Goal: Task Accomplishment & Management: Use online tool/utility

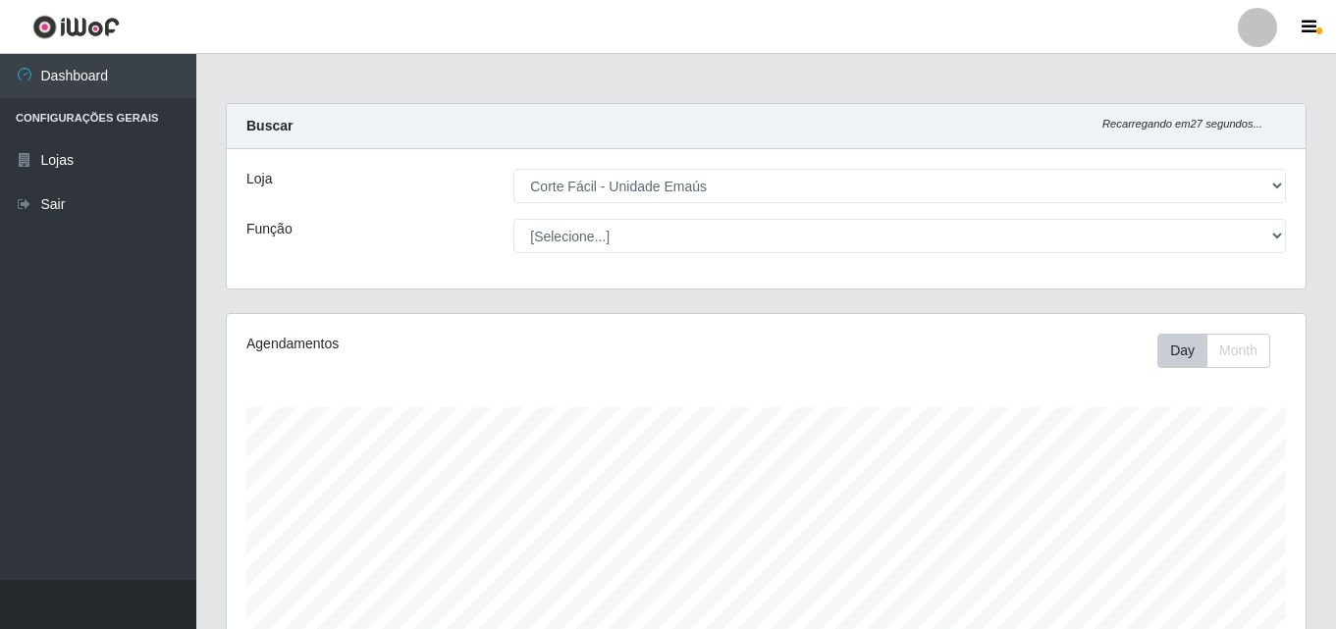
select select "201"
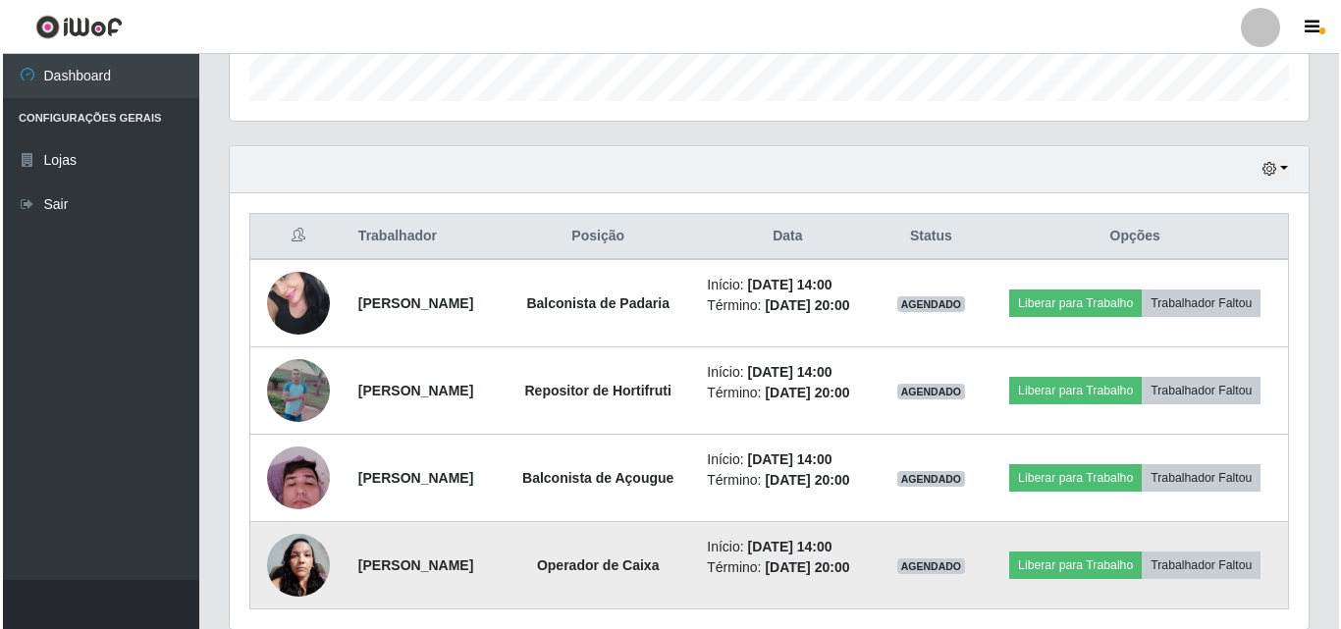
scroll to position [674, 0]
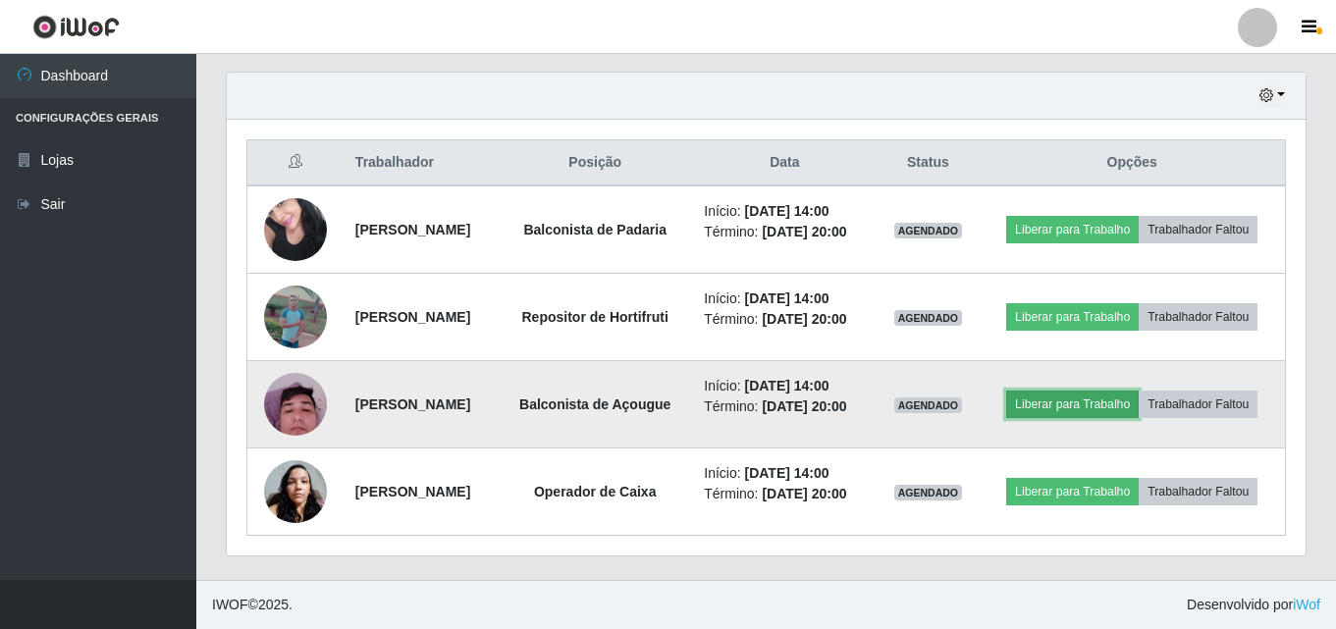
click at [1079, 405] on button "Liberar para Trabalho" at bounding box center [1072, 404] width 133 height 27
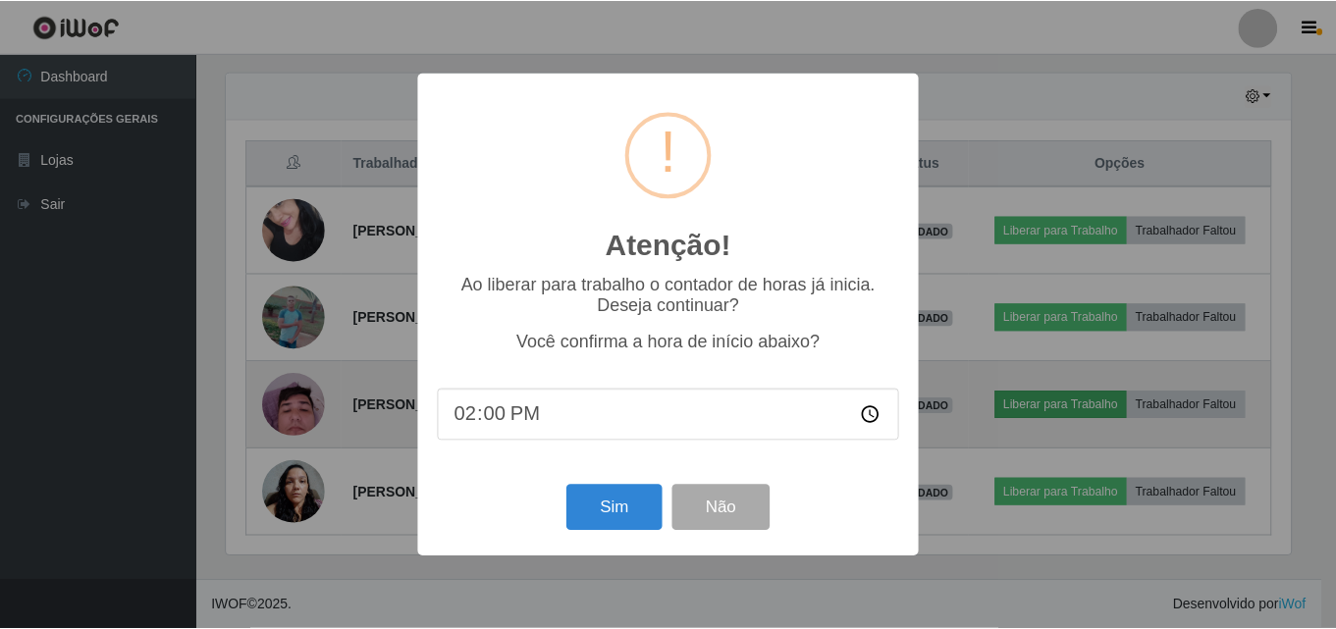
scroll to position [407, 1069]
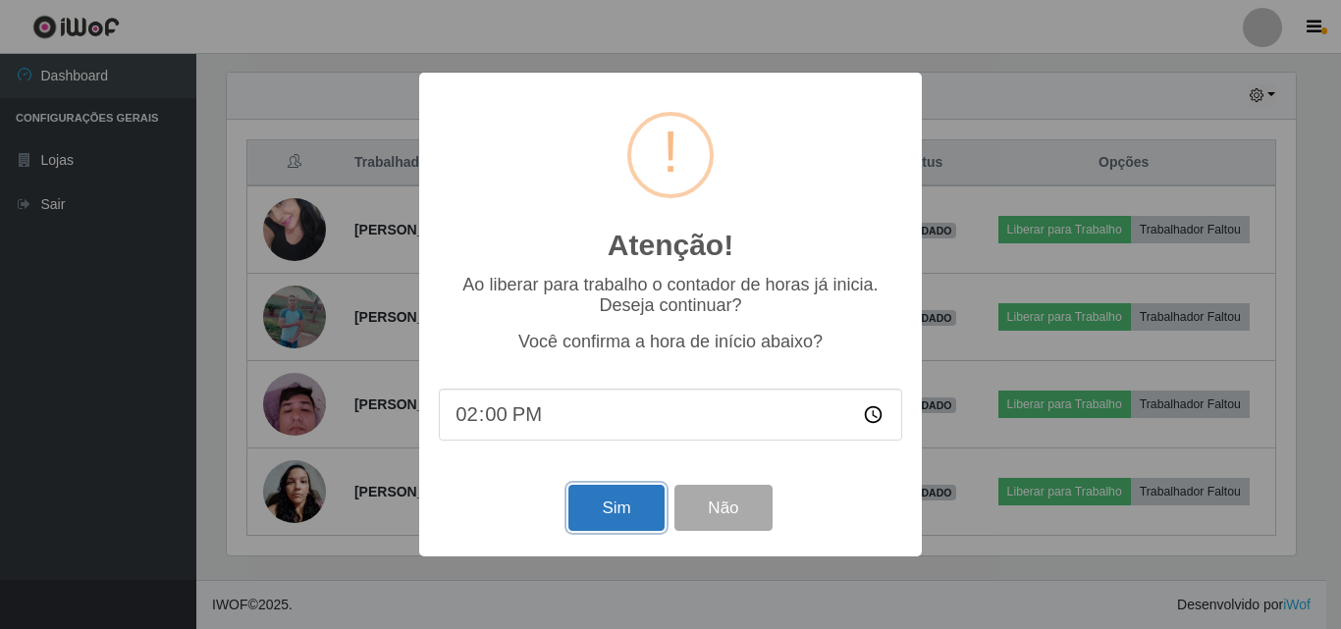
click at [628, 516] on button "Sim" at bounding box center [615, 508] width 95 height 46
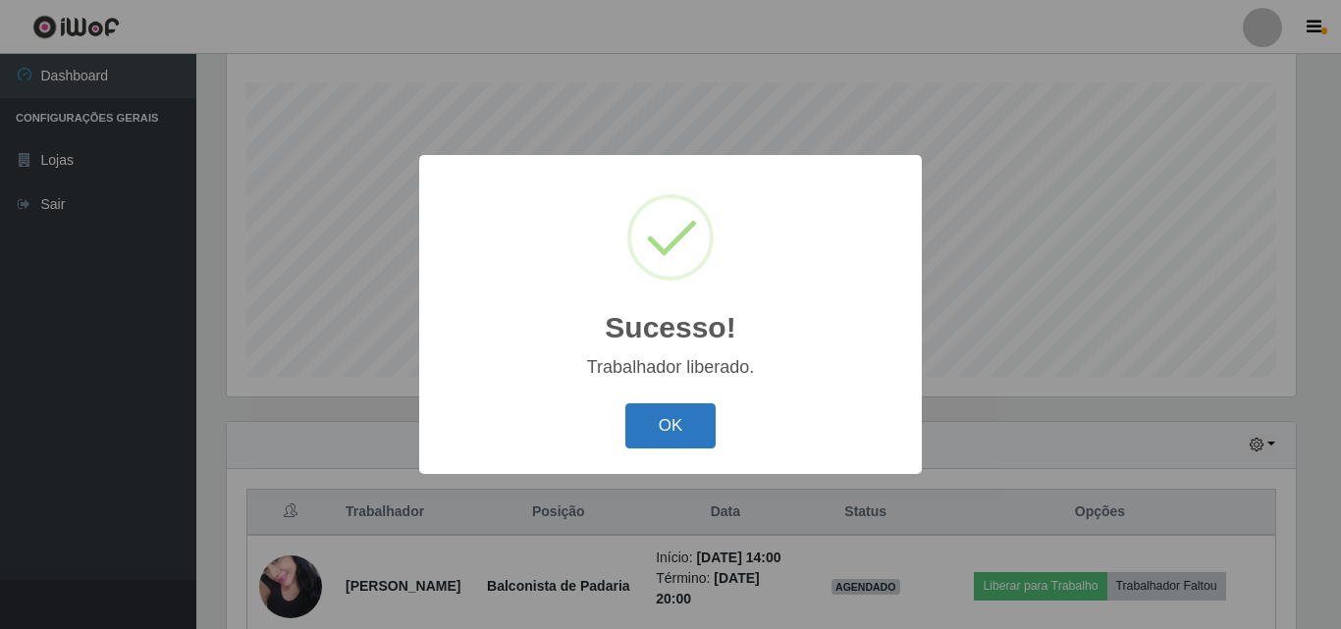
click at [692, 419] on button "OK" at bounding box center [670, 426] width 91 height 46
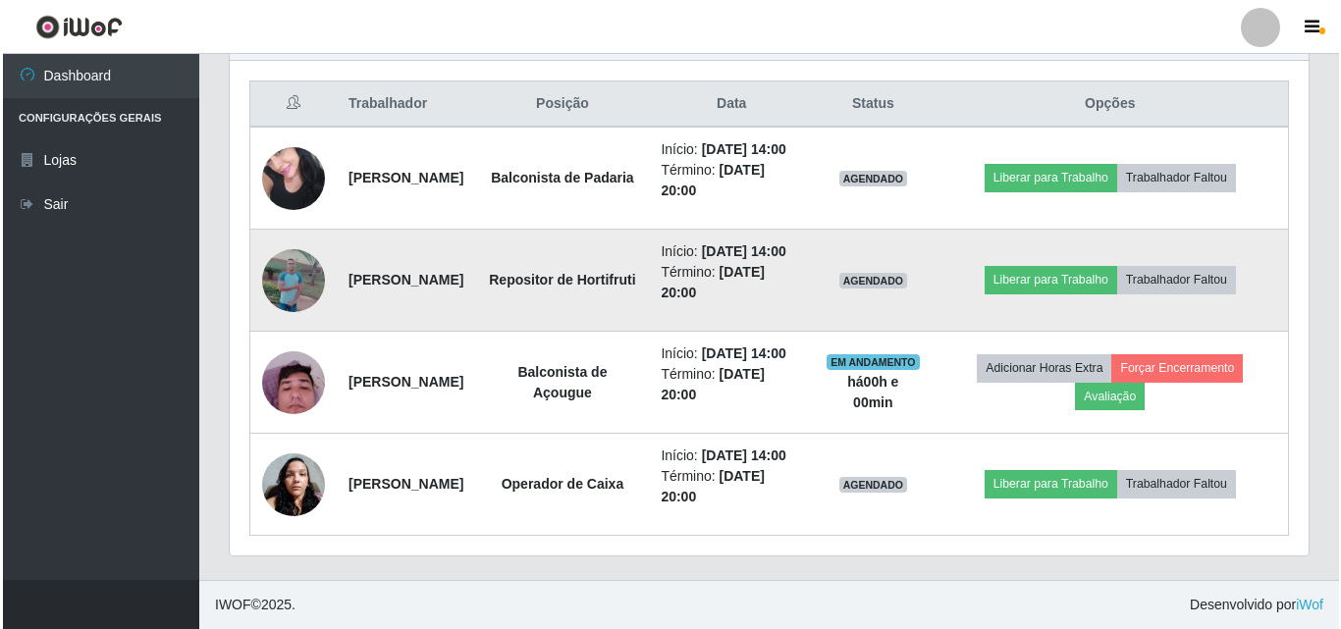
scroll to position [816, 0]
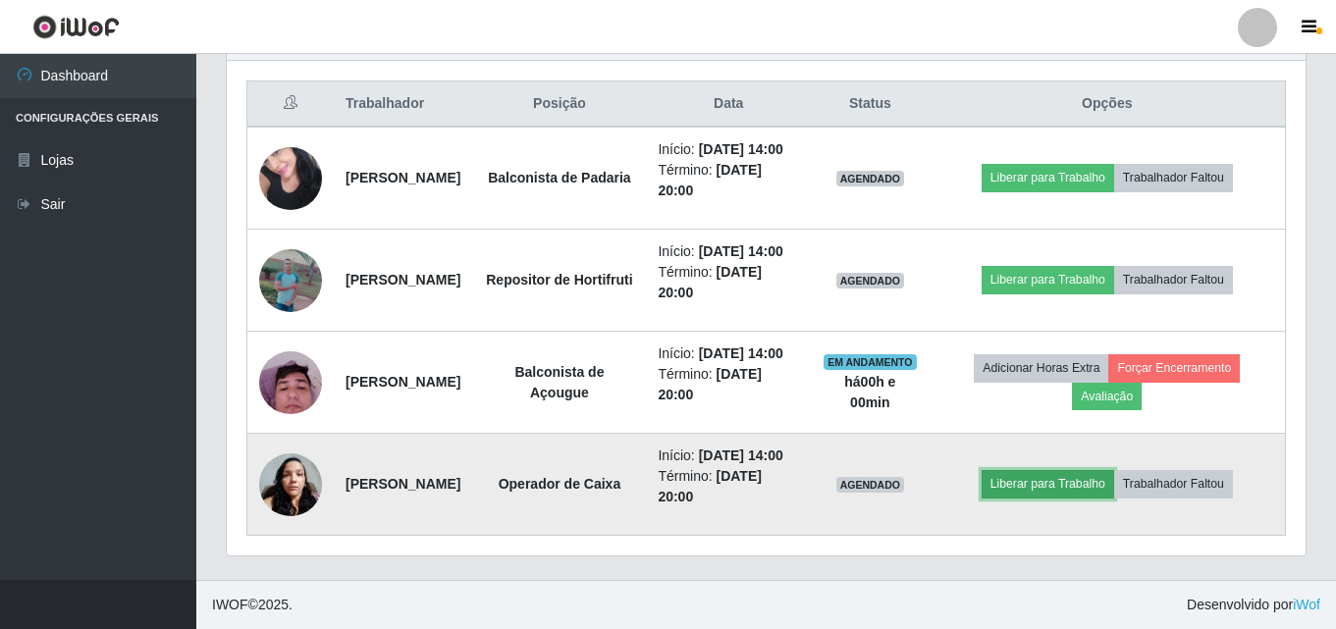
click at [1055, 471] on button "Liberar para Trabalho" at bounding box center [1048, 483] width 133 height 27
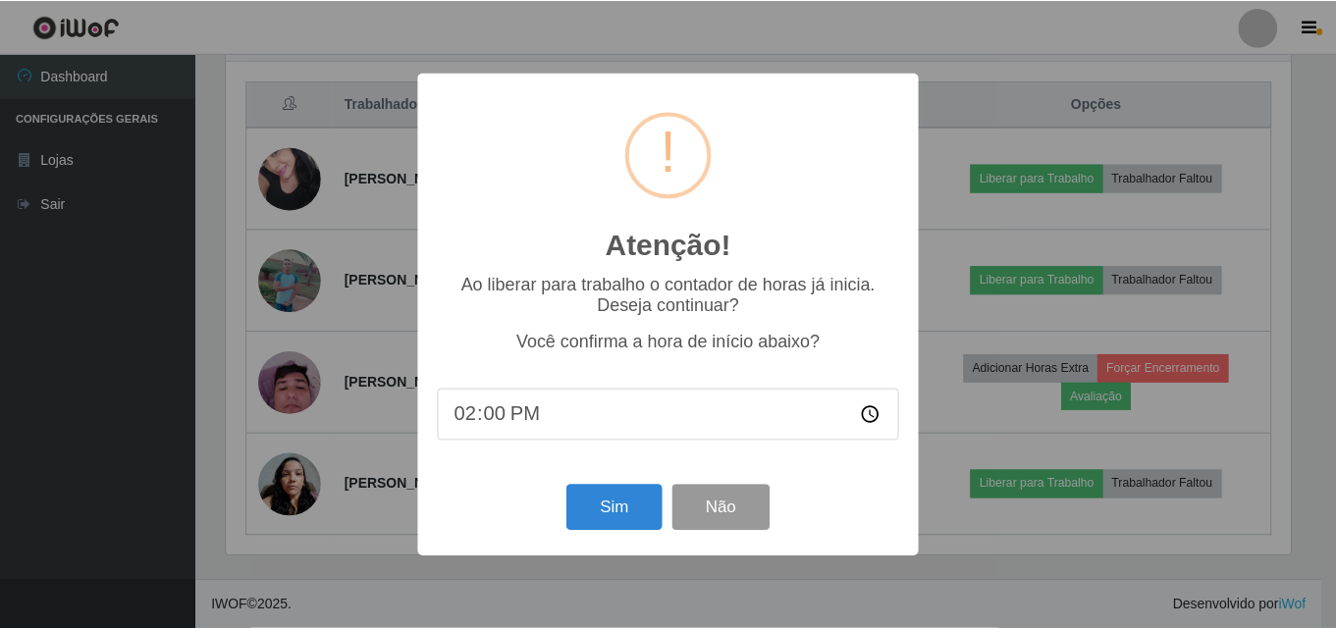
scroll to position [407, 1069]
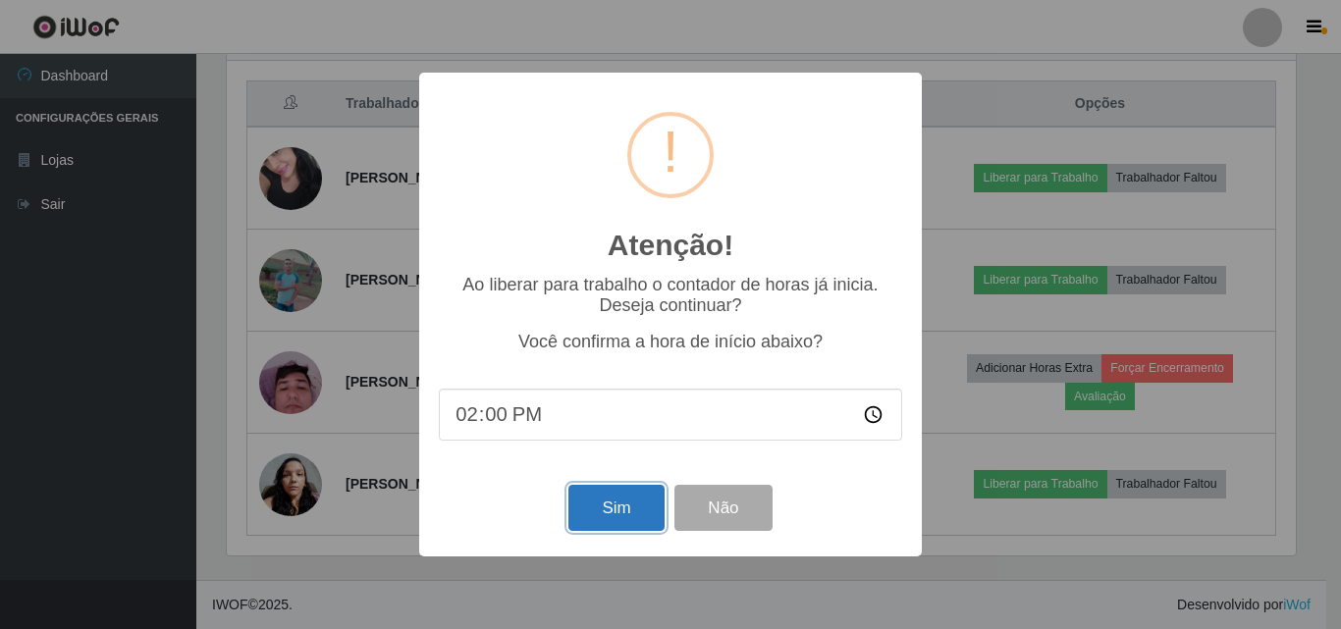
click at [601, 526] on button "Sim" at bounding box center [615, 508] width 95 height 46
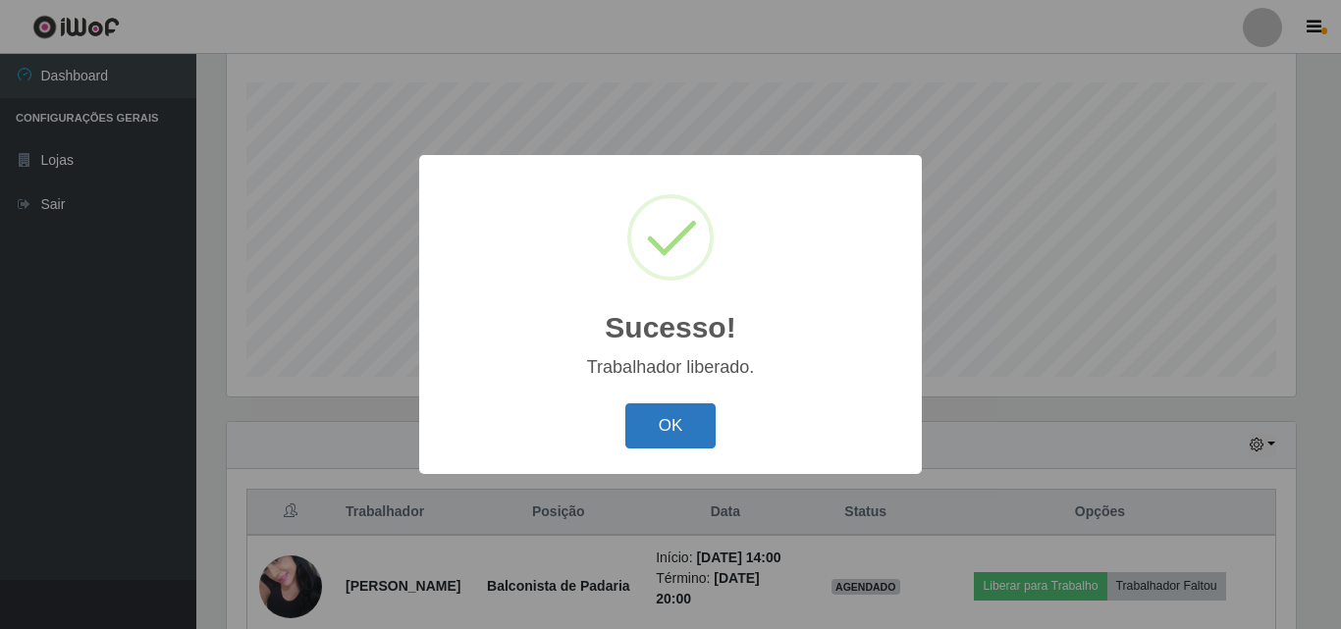
click at [665, 434] on button "OK" at bounding box center [670, 426] width 91 height 46
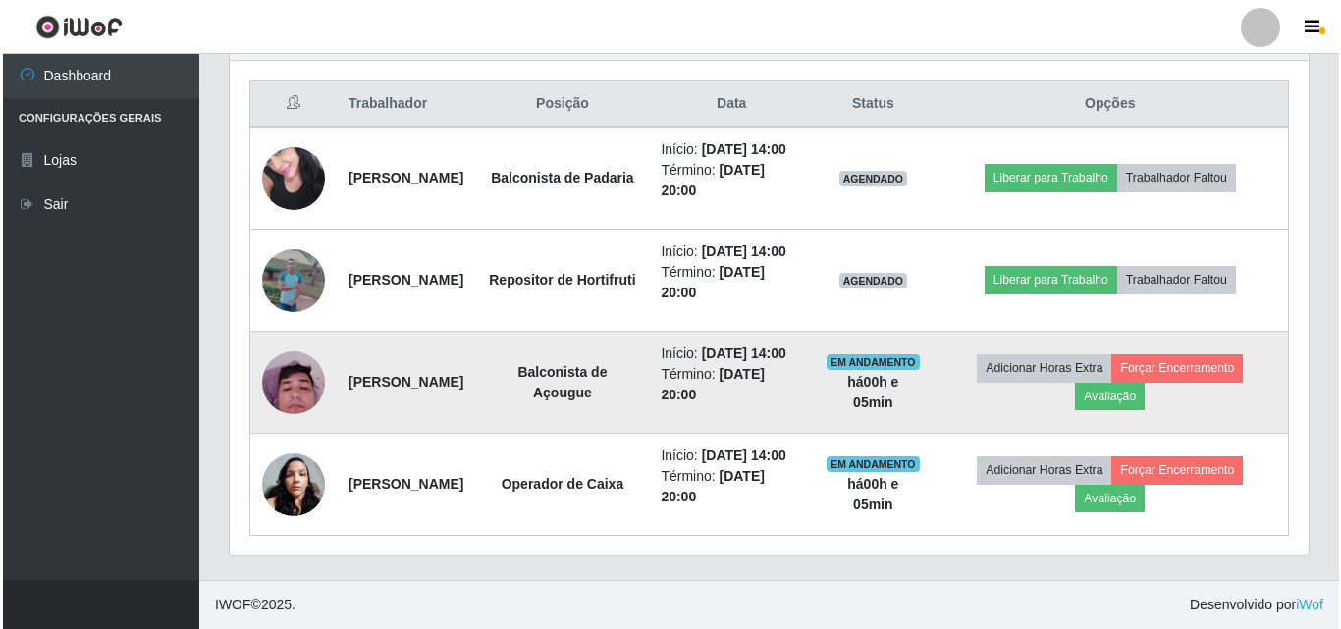
scroll to position [718, 0]
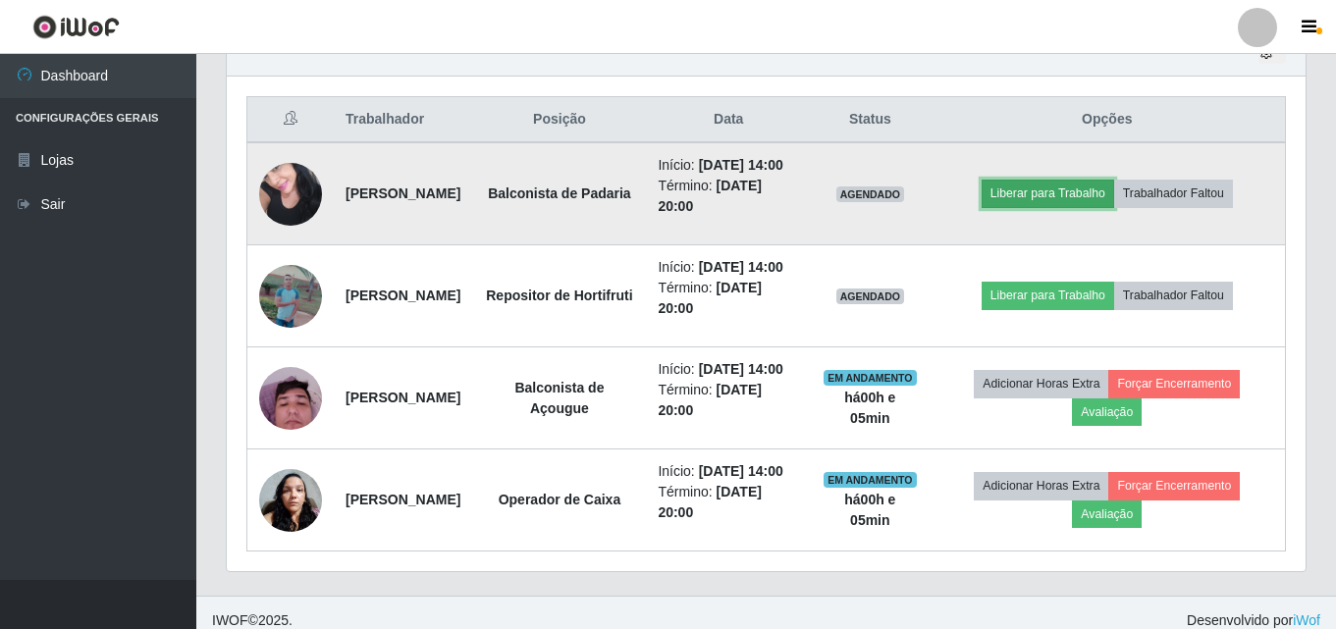
click at [1058, 207] on button "Liberar para Trabalho" at bounding box center [1048, 193] width 133 height 27
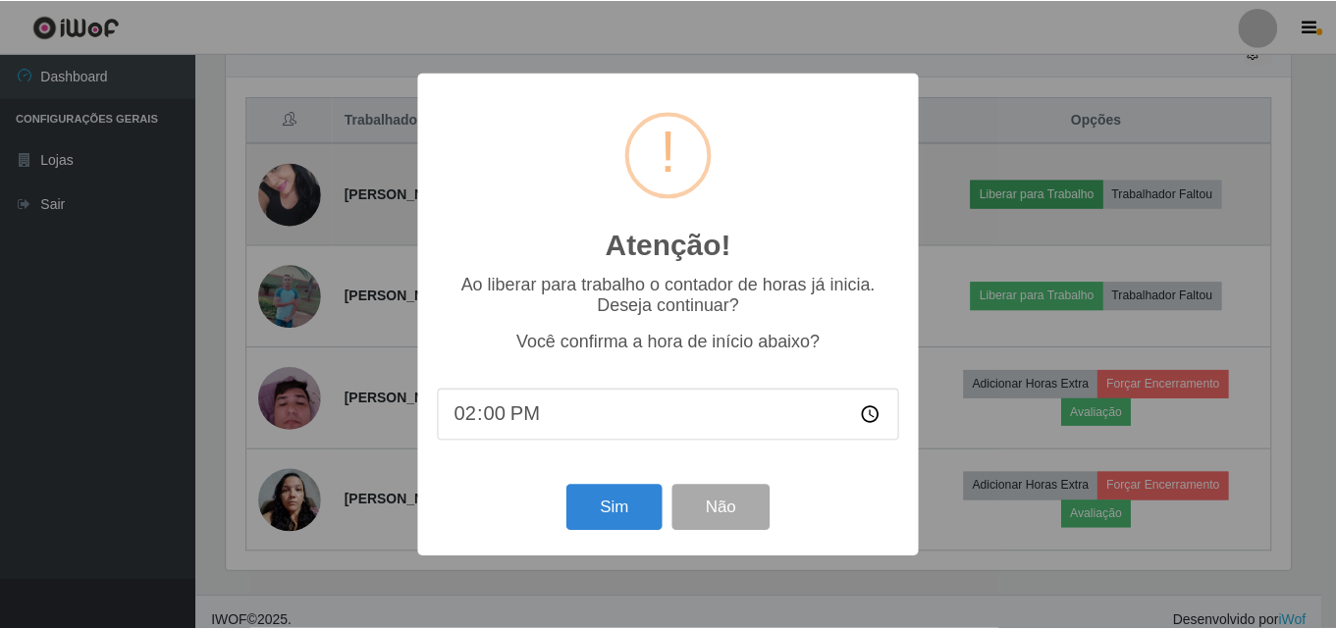
scroll to position [407, 1069]
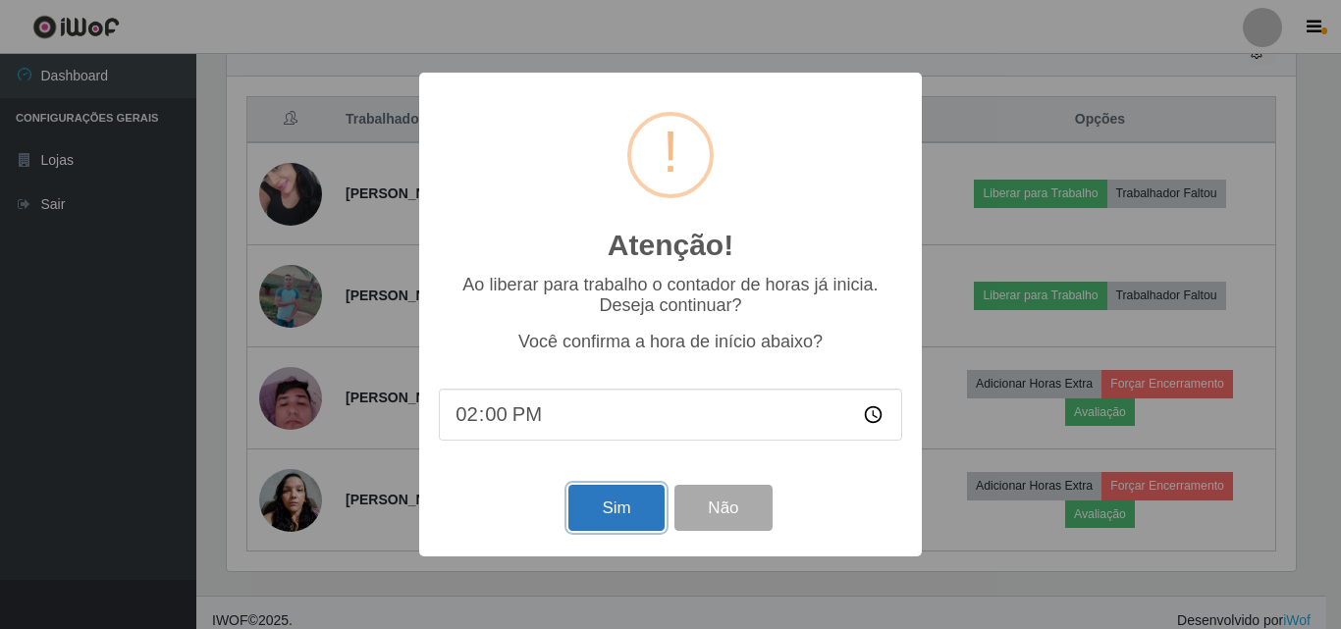
click at [612, 530] on button "Sim" at bounding box center [615, 508] width 95 height 46
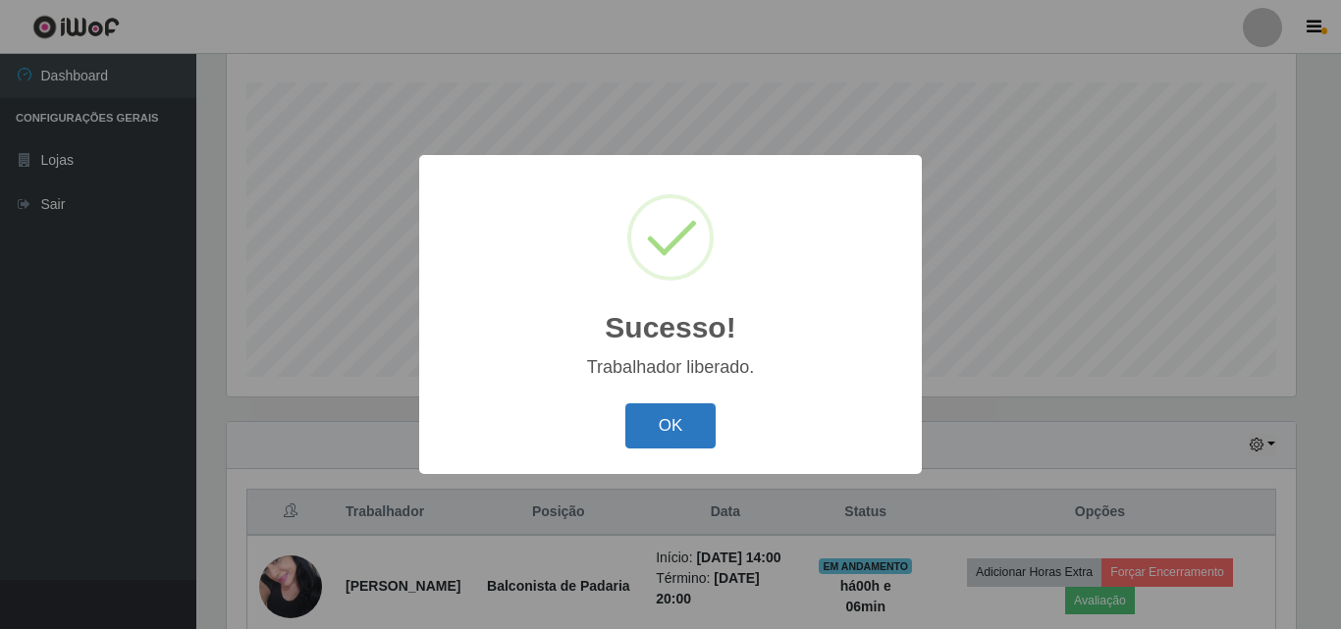
click at [680, 422] on button "OK" at bounding box center [670, 426] width 91 height 46
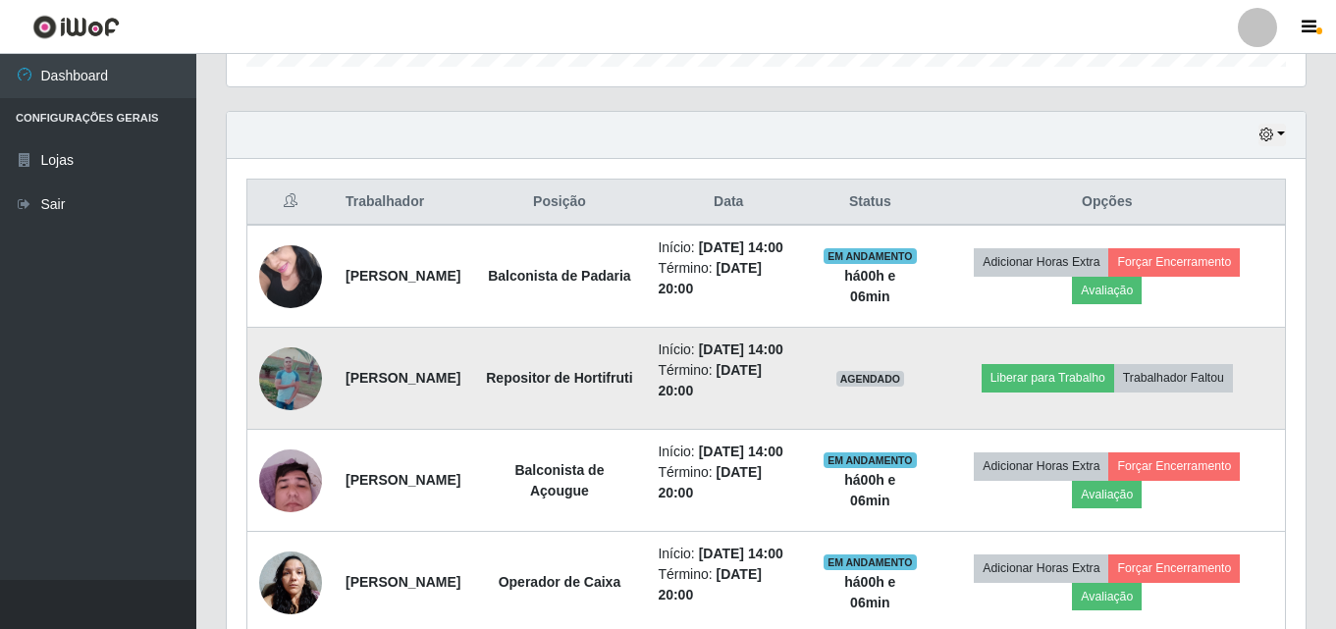
scroll to position [619, 0]
